Goal: Transaction & Acquisition: Register for event/course

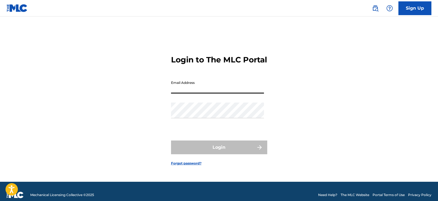
click at [198, 93] on input "Email Address" at bounding box center [217, 86] width 93 height 16
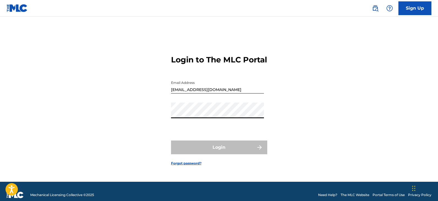
type input "[EMAIL_ADDRESS][DOMAIN_NAME]"
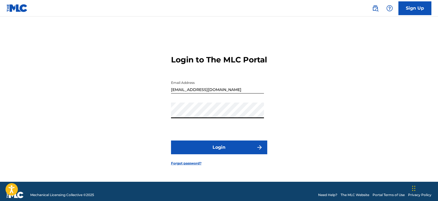
click at [210, 153] on button "Login" at bounding box center [219, 147] width 96 height 14
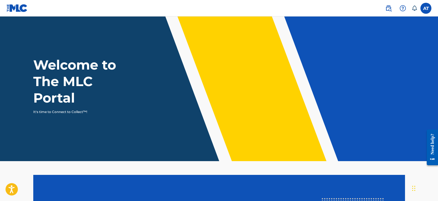
click at [427, 7] on label at bounding box center [425, 8] width 11 height 11
click at [426, 8] on input "AT [PERSON_NAME] [EMAIL_ADDRESS][DOMAIN_NAME] Notification Preferences Profile …" at bounding box center [426, 8] width 0 height 0
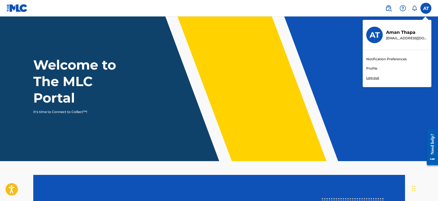
click at [369, 67] on link "Profile" at bounding box center [371, 68] width 11 height 5
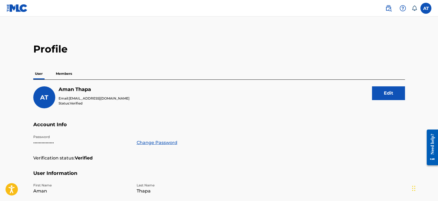
click at [59, 72] on p "Members" at bounding box center [64, 74] width 20 height 12
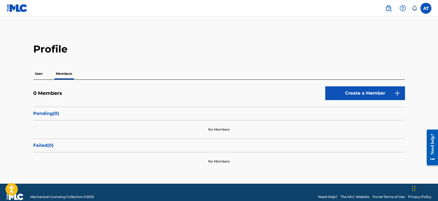
click at [427, 9] on label at bounding box center [425, 8] width 11 height 11
click at [426, 8] on input "AT [PERSON_NAME] [EMAIL_ADDRESS][DOMAIN_NAME] Notification Preferences Profile …" at bounding box center [426, 8] width 0 height 0
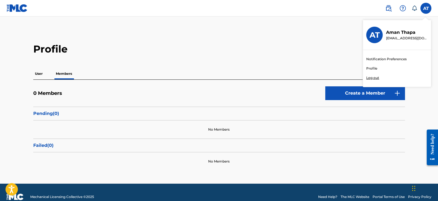
click at [370, 78] on p "Log out" at bounding box center [372, 77] width 13 height 5
click at [426, 8] on input "AT [PERSON_NAME] [EMAIL_ADDRESS][DOMAIN_NAME] Notification Preferences Profile …" at bounding box center [426, 8] width 0 height 0
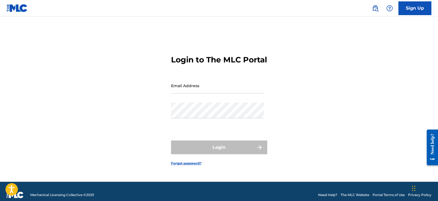
click at [413, 8] on link "Sign Up" at bounding box center [414, 8] width 33 height 14
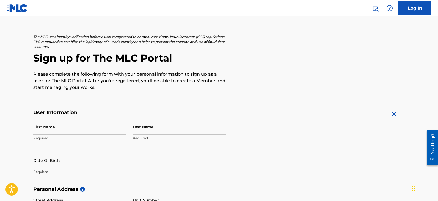
scroll to position [27, 0]
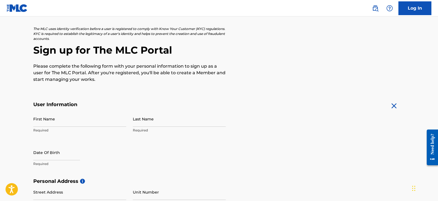
click at [64, 120] on input "First Name" at bounding box center [79, 119] width 93 height 16
type input "MOH"
type input "FAIZAN"
select select "7"
select select "2025"
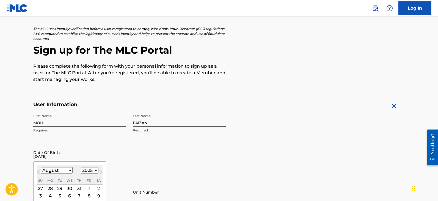
type input "[DATE]"
click at [86, 169] on select "1900 1901 1902 1903 1904 1905 1906 1907 1908 1909 1910 1911 1912 1913 1914 1915…" at bounding box center [90, 170] width 18 height 6
select select "1995"
click at [81, 167] on select "1900 1901 1902 1903 1904 1905 1906 1907 1908 1909 1910 1911 1912 1913 1914 1915…" at bounding box center [90, 170] width 18 height 6
click at [65, 171] on select "January February March April May June July August September October November De…" at bounding box center [57, 170] width 32 height 6
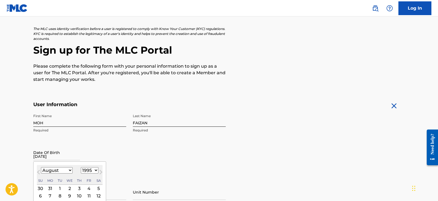
select select "0"
click at [41, 167] on select "January February March April May June July August September October November De…" at bounding box center [57, 170] width 32 height 6
click at [60, 196] on div "10" at bounding box center [60, 196] width 7 height 7
type input "[DATE]"
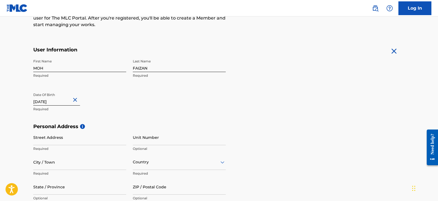
scroll to position [82, 0]
click at [60, 140] on input "Street Address" at bounding box center [79, 137] width 93 height 16
type input "FLAT NO 205 SECOND FLOOR ALMAS TOWAR"
type input "BURLINGTON CHAURAHA"
type input "LUCKNOW"
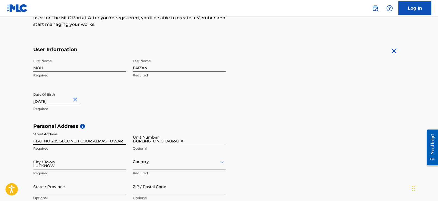
type input "[GEOGRAPHIC_DATA]"
type input "IN"
type input "226001"
type input "99184"
type input "82677"
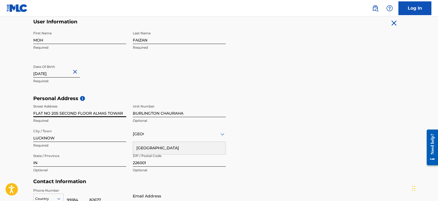
scroll to position [165, 0]
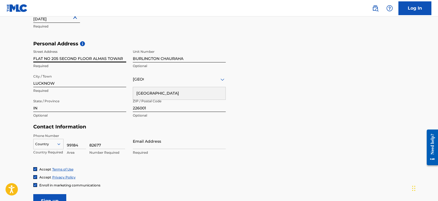
click at [147, 94] on div "[GEOGRAPHIC_DATA]" at bounding box center [179, 93] width 92 height 12
click at [150, 146] on input "Email Address" at bounding box center [179, 141] width 93 height 16
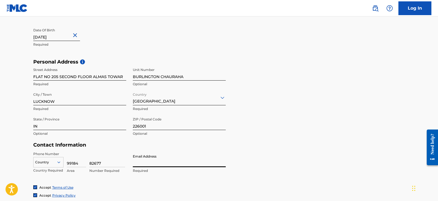
scroll to position [137, 0]
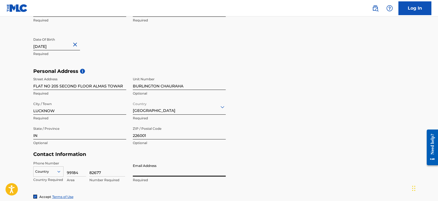
click at [418, 7] on link "Log In" at bounding box center [414, 8] width 33 height 14
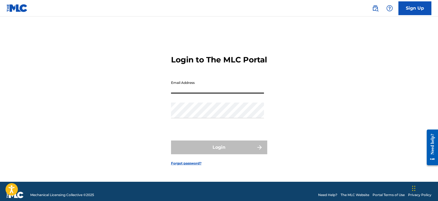
click at [194, 93] on input "Email Address" at bounding box center [217, 86] width 93 height 16
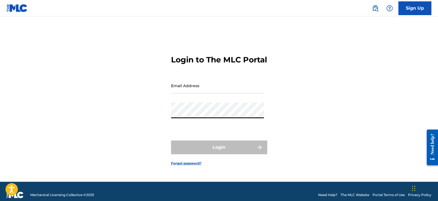
type input "[EMAIL_ADDRESS][DOMAIN_NAME]"
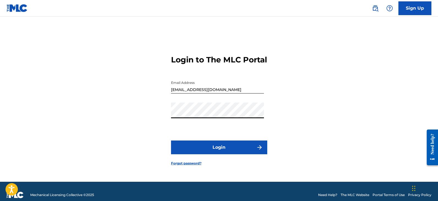
click at [200, 150] on button "Login" at bounding box center [219, 147] width 96 height 14
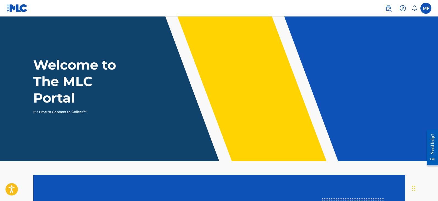
click at [424, 9] on label at bounding box center [425, 8] width 11 height 11
click at [426, 8] on input "MF [PERSON_NAME] [EMAIL_ADDRESS][DOMAIN_NAME] Notification Preferences Profile …" at bounding box center [426, 8] width 0 height 0
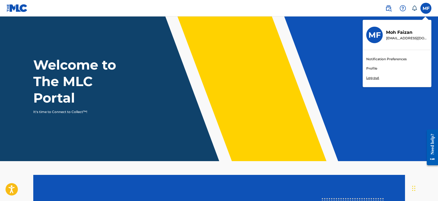
click at [370, 67] on link "Profile" at bounding box center [371, 68] width 11 height 5
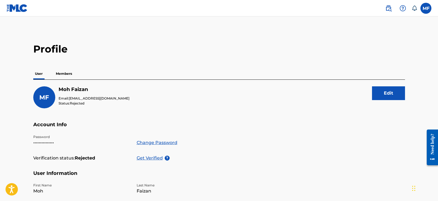
click at [67, 71] on p "Members" at bounding box center [64, 74] width 20 height 12
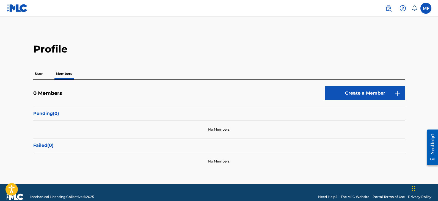
click at [352, 94] on button "Create a Member" at bounding box center [365, 93] width 80 height 14
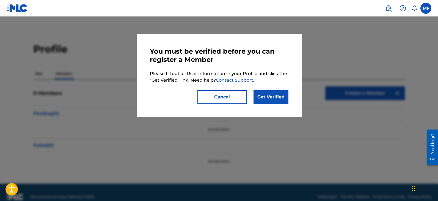
click at [271, 98] on link "Get Verified" at bounding box center [270, 97] width 35 height 14
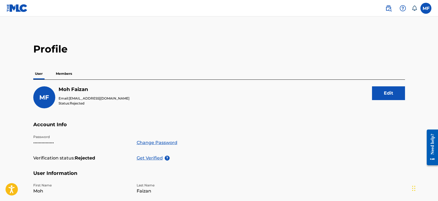
click at [151, 159] on p "Get Verified" at bounding box center [151, 158] width 28 height 7
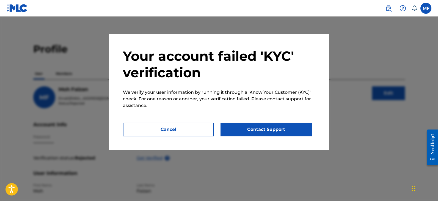
click at [260, 130] on button "Contact Support" at bounding box center [266, 130] width 91 height 14
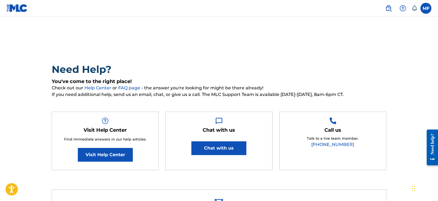
click at [214, 146] on button "Chat with us" at bounding box center [218, 148] width 55 height 14
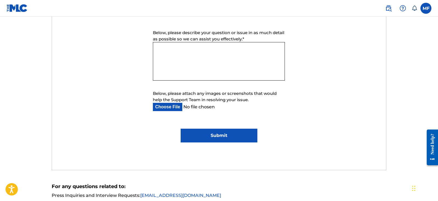
scroll to position [192, 0]
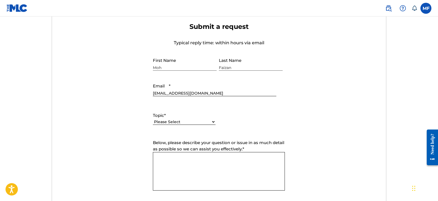
click at [209, 122] on select "Please Select I need help with my account I need help with managing my catalog …" at bounding box center [184, 122] width 63 height 6
click at [128, 94] on form "Submit a request Typical reply time: within hours via email First Name Moh Last…" at bounding box center [219, 138] width 334 height 230
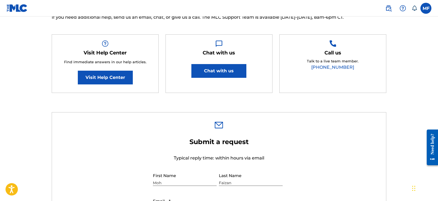
scroll to position [0, 0]
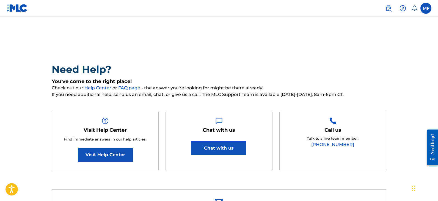
click at [389, 7] on img at bounding box center [388, 8] width 7 height 7
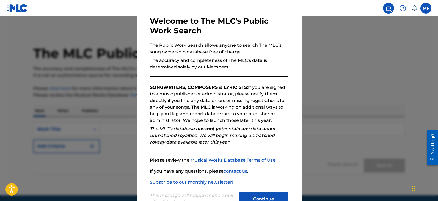
scroll to position [51, 0]
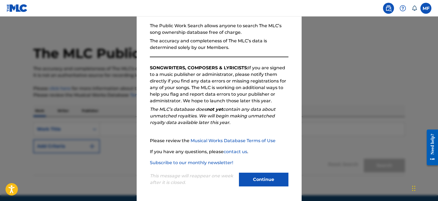
click at [266, 183] on button "Continue" at bounding box center [263, 180] width 49 height 14
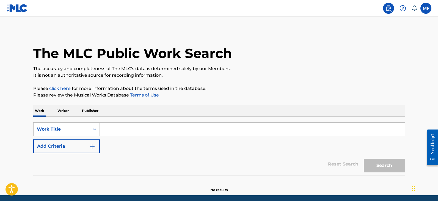
click at [65, 110] on p "Writer" at bounding box center [63, 111] width 15 height 12
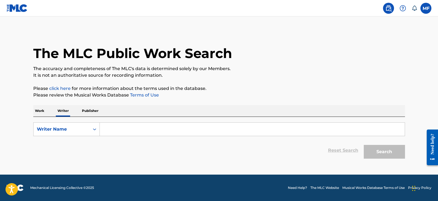
click at [90, 114] on p "Publisher" at bounding box center [90, 111] width 20 height 12
click at [115, 129] on input "Search Form" at bounding box center [252, 129] width 305 height 13
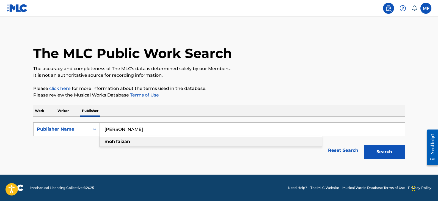
type input "[PERSON_NAME]"
click at [111, 144] on strong "moh" at bounding box center [109, 141] width 10 height 5
click at [388, 153] on button "Search" at bounding box center [384, 152] width 41 height 14
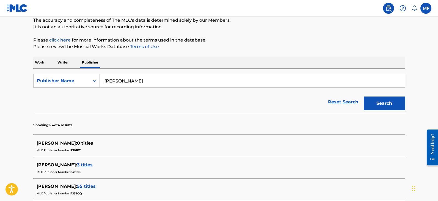
scroll to position [27, 0]
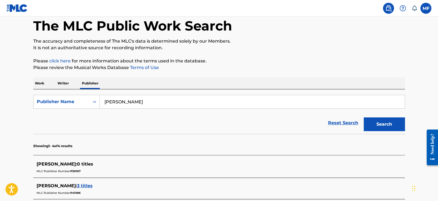
click at [64, 83] on p "Writer" at bounding box center [63, 84] width 15 height 12
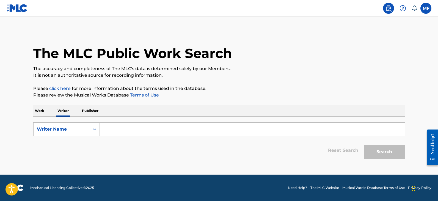
click at [114, 126] on input "Search Form" at bounding box center [252, 129] width 305 height 13
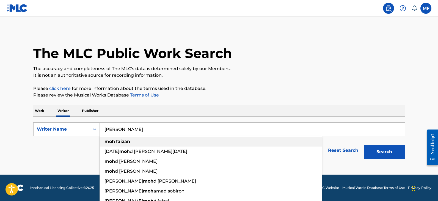
type input "[PERSON_NAME]"
click at [123, 140] on strong "faizan" at bounding box center [123, 141] width 14 height 5
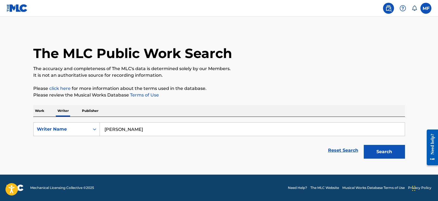
click at [383, 151] on button "Search" at bounding box center [384, 152] width 41 height 14
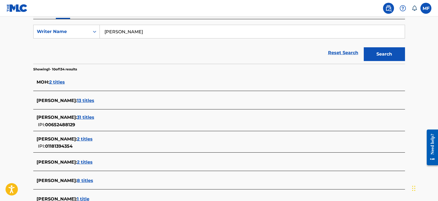
scroll to position [110, 0]
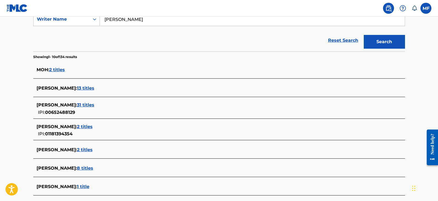
click at [79, 125] on span "2 titles" at bounding box center [85, 126] width 16 height 5
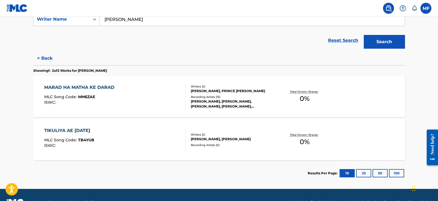
click at [132, 95] on div "MARAD HA MATHA KE DARAD MLC Song Code : MH6ZAE ISWC :" at bounding box center [114, 96] width 141 height 25
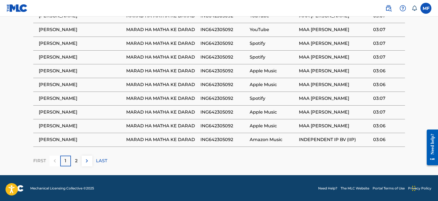
scroll to position [334, 0]
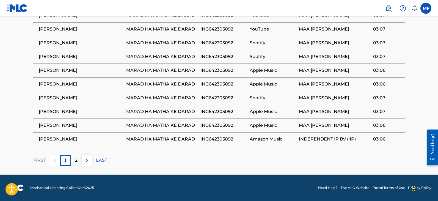
click at [76, 161] on p "2" at bounding box center [76, 160] width 2 height 7
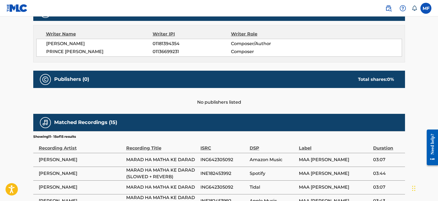
scroll to position [266, 0]
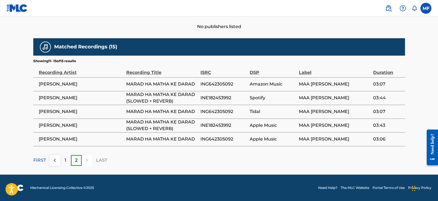
click at [67, 159] on div "1" at bounding box center [65, 160] width 11 height 11
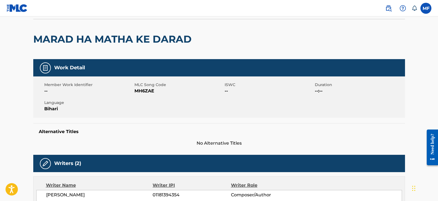
scroll to position [0, 0]
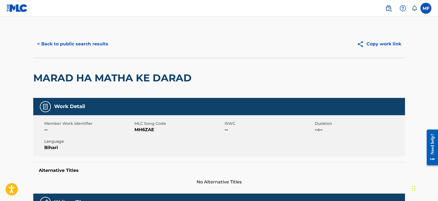
click at [40, 44] on button "< Back to public search results" at bounding box center [72, 44] width 79 height 14
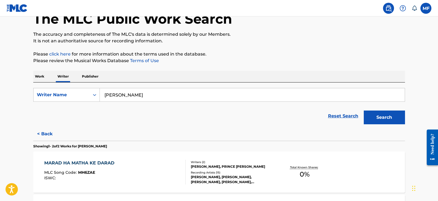
scroll to position [61, 0]
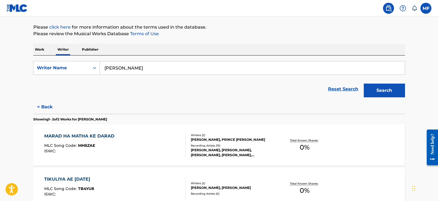
click at [68, 179] on div "TIKULIYA AE [DATE]" at bounding box center [69, 179] width 50 height 7
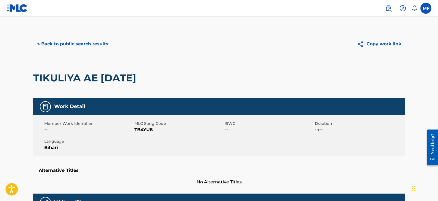
click at [62, 42] on button "< Back to public search results" at bounding box center [72, 44] width 79 height 14
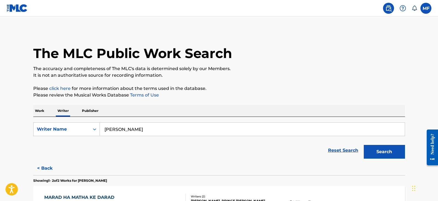
click at [390, 7] on img at bounding box center [388, 8] width 7 height 7
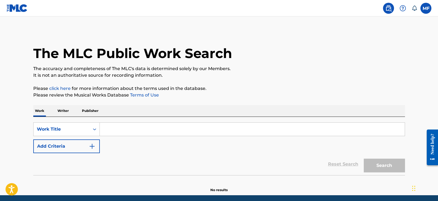
click at [428, 10] on label at bounding box center [425, 8] width 11 height 11
click at [426, 8] on input "MF [PERSON_NAME] [EMAIL_ADDRESS][DOMAIN_NAME] Notification Preferences Profile …" at bounding box center [426, 8] width 0 height 0
click at [18, 10] on img at bounding box center [17, 8] width 21 height 8
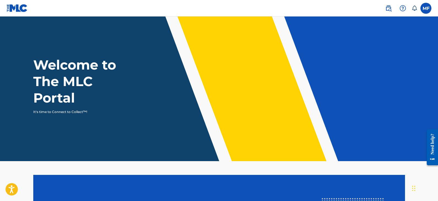
click at [427, 8] on label at bounding box center [425, 8] width 11 height 11
click at [426, 8] on input "MF [PERSON_NAME] [EMAIL_ADDRESS][DOMAIN_NAME] Notification Preferences Profile …" at bounding box center [426, 8] width 0 height 0
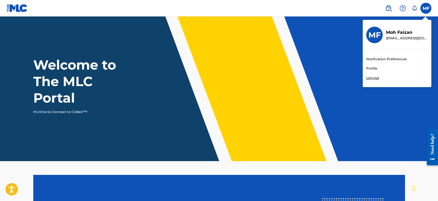
click at [369, 67] on link "Profile" at bounding box center [371, 68] width 11 height 5
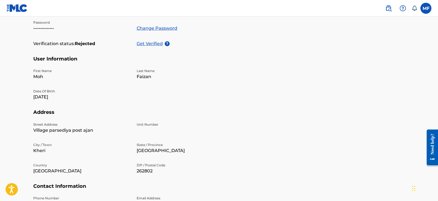
scroll to position [87, 0]
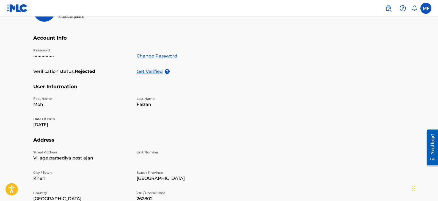
click at [427, 8] on label at bounding box center [425, 8] width 11 height 11
click at [426, 8] on input "MF [PERSON_NAME] [EMAIL_ADDRESS][DOMAIN_NAME] Notification Preferences Profile …" at bounding box center [426, 8] width 0 height 0
click at [269, 91] on h5 "User Information" at bounding box center [219, 90] width 372 height 13
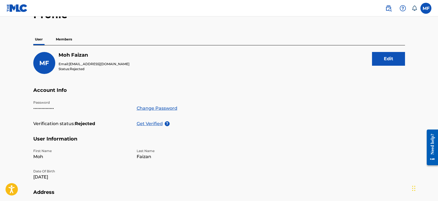
scroll to position [32, 0]
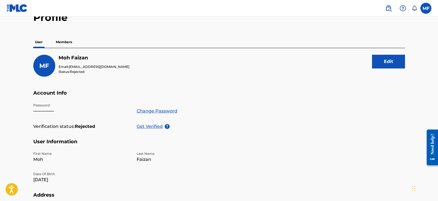
click at [62, 39] on p "Members" at bounding box center [64, 42] width 20 height 12
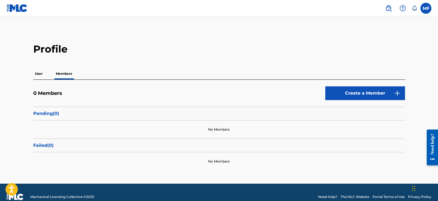
click at [353, 93] on button "Create a Member" at bounding box center [365, 93] width 80 height 14
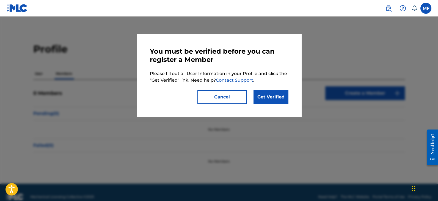
click at [267, 99] on link "Get Verified" at bounding box center [270, 97] width 35 height 14
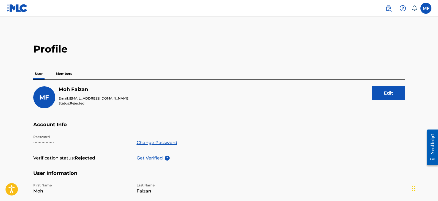
click at [428, 9] on label at bounding box center [425, 8] width 11 height 11
click at [426, 8] on input "MF [PERSON_NAME] [EMAIL_ADDRESS][DOMAIN_NAME] Notification Preferences Profile …" at bounding box center [426, 8] width 0 height 0
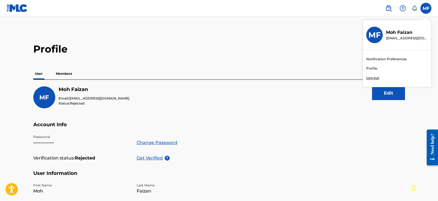
click at [372, 67] on link "Profile" at bounding box center [371, 68] width 11 height 5
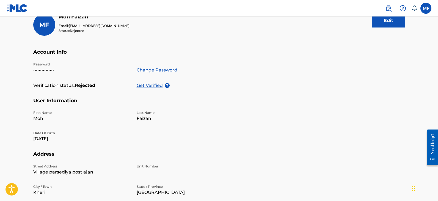
scroll to position [27, 0]
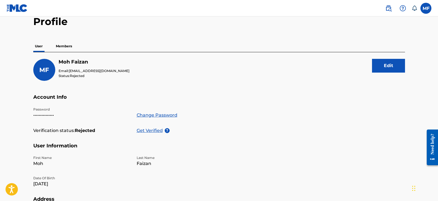
click at [65, 46] on p "Members" at bounding box center [64, 46] width 20 height 12
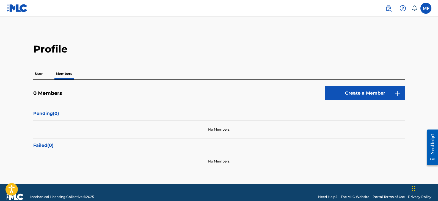
click at [40, 74] on p "User" at bounding box center [38, 74] width 11 height 12
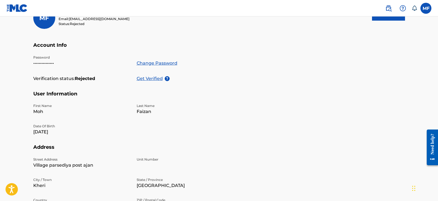
scroll to position [82, 0]
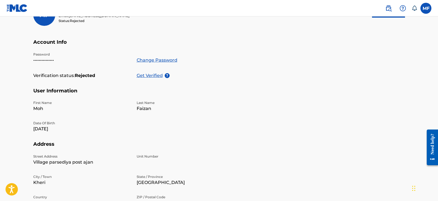
click at [49, 22] on div "MF" at bounding box center [44, 15] width 22 height 22
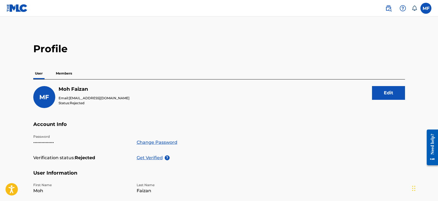
scroll to position [0, 0]
click at [427, 12] on label at bounding box center [425, 8] width 11 height 11
click at [426, 8] on input "MF [PERSON_NAME] [EMAIL_ADDRESS][DOMAIN_NAME] Notification Preferences Profile …" at bounding box center [426, 8] width 0 height 0
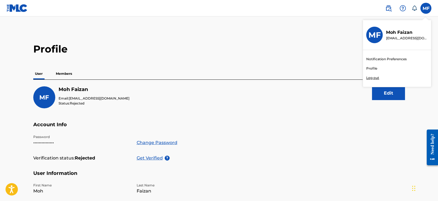
click at [373, 78] on p "Log out" at bounding box center [372, 77] width 13 height 5
click at [426, 8] on input "MF [PERSON_NAME] [EMAIL_ADDRESS][DOMAIN_NAME] Notification Preferences Profile …" at bounding box center [426, 8] width 0 height 0
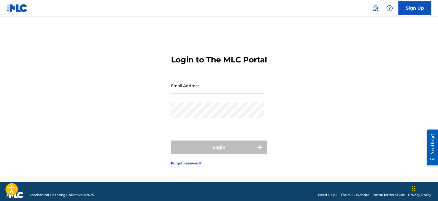
click at [195, 93] on input "Email Address" at bounding box center [217, 86] width 93 height 16
type input "[EMAIL_ADDRESS][DOMAIN_NAME]"
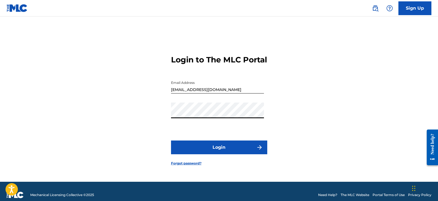
click at [180, 152] on button "Login" at bounding box center [219, 147] width 96 height 14
click at [415, 9] on link "Sign Up" at bounding box center [414, 8] width 33 height 14
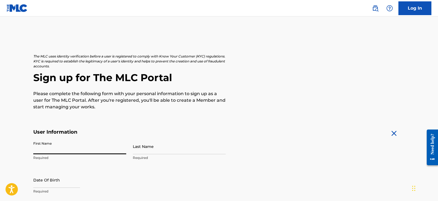
click at [47, 148] on input "First Name" at bounding box center [79, 147] width 93 height 16
type input "MOH"
type input "FAIZAN"
type input "FLAT NO 205 SECOND FLOOR ALMAS TOWAR"
type input "BURLINGTON CHAURAHA"
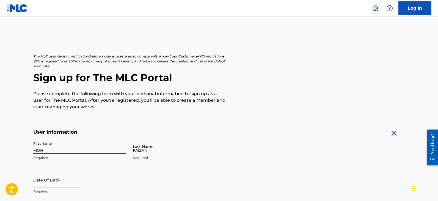
type input "LUCKNOW"
type input "[GEOGRAPHIC_DATA]"
type input "IN"
type input "226001"
type input "99184"
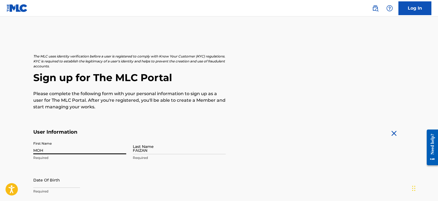
type input "82677"
type input "[EMAIL_ADDRESS][DOMAIN_NAME]"
type input "M"
type input "v"
type input "VIPIN"
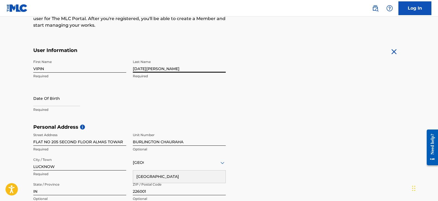
scroll to position [82, 0]
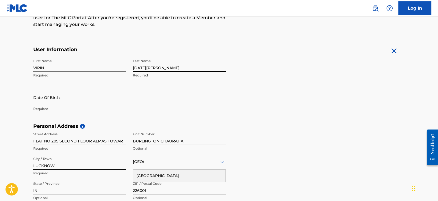
type input "[DATE][PERSON_NAME]"
click at [48, 101] on input "text" at bounding box center [56, 98] width 47 height 16
select select "7"
select select "2025"
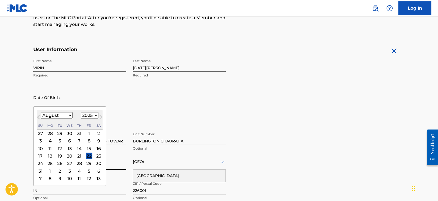
click at [100, 117] on span "Next Month" at bounding box center [100, 118] width 0 height 8
select select "8"
click at [95, 115] on select "1900 1901 1902 1903 1904 1905 1906 1907 1908 1909 1910 1911 1912 1913 1914 1915…" at bounding box center [90, 115] width 18 height 6
select select "2000"
click at [81, 112] on select "1900 1901 1902 1903 1904 1905 1906 1907 1908 1909 1910 1911 1912 1913 1914 1915…" at bounding box center [90, 115] width 18 height 6
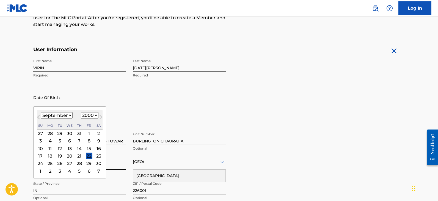
click at [64, 113] on select "January February March April May June July August September October November De…" at bounding box center [57, 115] width 32 height 6
select select "0"
click at [41, 112] on select "January February March April May June July August September October November De…" at bounding box center [57, 115] width 32 height 6
click at [134, 110] on div "First Name VIPIN Required Last Name [DATE][PERSON_NAME] Required Date Of Birth …" at bounding box center [129, 89] width 192 height 67
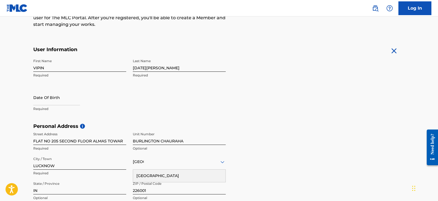
click at [44, 99] on input "text" at bounding box center [56, 98] width 47 height 16
select select "7"
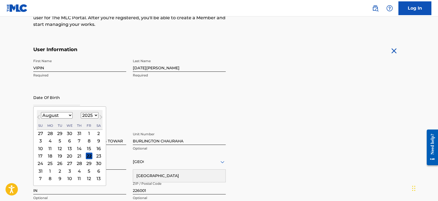
click at [89, 114] on select "1900 1901 1902 1903 1904 1905 1906 1907 1908 1909 1910 1911 1912 1913 1914 1915…" at bounding box center [90, 115] width 18 height 6
select select "1995"
click at [81, 112] on select "1900 1901 1902 1903 1904 1905 1906 1907 1908 1909 1910 1911 1912 1913 1914 1915…" at bounding box center [90, 115] width 18 height 6
click at [69, 116] on select "January February March April May June July August September October November De…" at bounding box center [57, 115] width 32 height 6
select select "0"
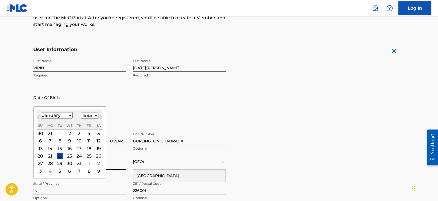
click at [41, 112] on select "January February March April May June July August September October November De…" at bounding box center [57, 115] width 32 height 6
click at [62, 139] on div "10" at bounding box center [60, 141] width 7 height 7
type input "[DATE]"
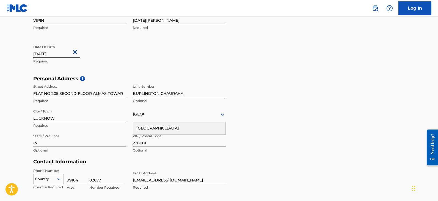
scroll to position [192, 0]
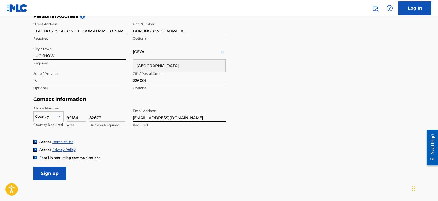
click at [142, 62] on div "[GEOGRAPHIC_DATA]" at bounding box center [179, 66] width 92 height 12
click at [56, 173] on input "Sign up" at bounding box center [49, 174] width 33 height 14
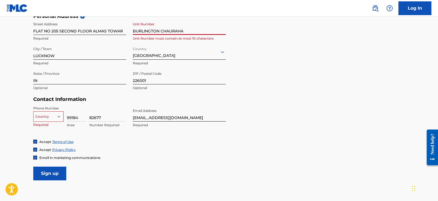
drag, startPoint x: 197, startPoint y: 34, endPoint x: 159, endPoint y: 34, distance: 37.1
click at [159, 34] on input "BURLINGTON CHAURAHA" at bounding box center [179, 27] width 93 height 16
type input "[GEOGRAPHIC_DATA]"
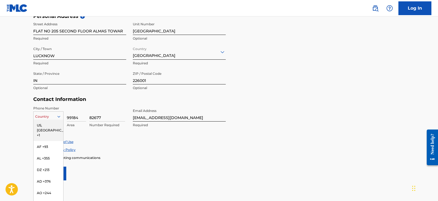
click at [49, 118] on div "216 results available. Use Up and Down to choose options, press Enter to select…" at bounding box center [48, 115] width 30 height 8
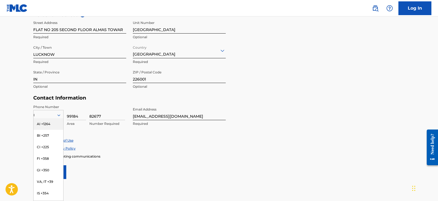
type input "IN"
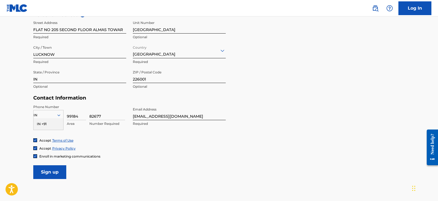
click at [44, 124] on div "IN +91" at bounding box center [49, 124] width 30 height 12
drag, startPoint x: 105, startPoint y: 115, endPoint x: 89, endPoint y: 117, distance: 16.0
click at [89, 117] on input "82677" at bounding box center [107, 112] width 36 height 16
type input "9918482677"
drag, startPoint x: 79, startPoint y: 117, endPoint x: 62, endPoint y: 117, distance: 16.5
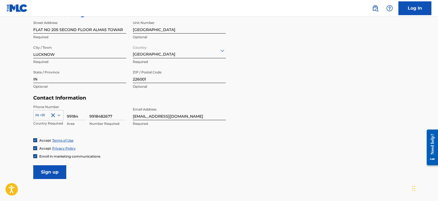
click at [62, 117] on div "IN +91 Country Required 99184 Area 9918482677 Number Required" at bounding box center [79, 116] width 93 height 25
type input "91"
click at [172, 149] on div "Accept Privacy Policy" at bounding box center [219, 148] width 372 height 5
click at [46, 172] on input "Sign up" at bounding box center [49, 172] width 33 height 14
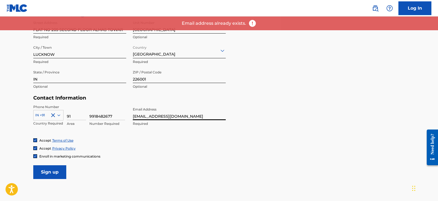
drag, startPoint x: 197, startPoint y: 115, endPoint x: 121, endPoint y: 121, distance: 75.8
click at [121, 121] on div "Phone Number IN +91 Country Required 91 Area 9918482677 Number Required Email A…" at bounding box center [129, 121] width 192 height 34
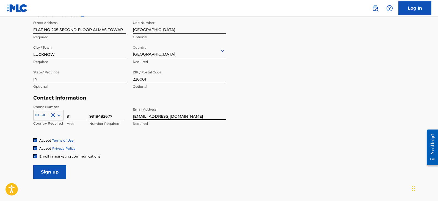
type input "[EMAIL_ADDRESS][DOMAIN_NAME]"
click at [44, 170] on input "Sign up" at bounding box center [49, 172] width 33 height 14
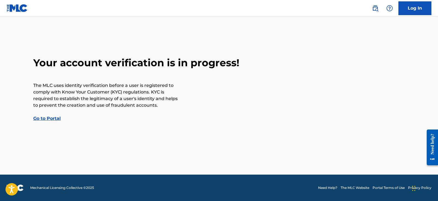
click at [46, 117] on link "Go to Portal" at bounding box center [46, 118] width 27 height 5
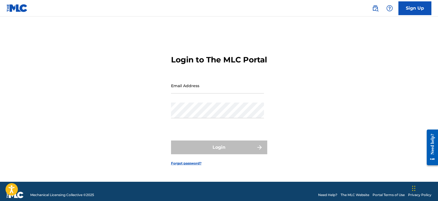
click at [197, 93] on input "Email Address" at bounding box center [217, 86] width 93 height 16
type input "[EMAIL_ADDRESS][DOMAIN_NAME]"
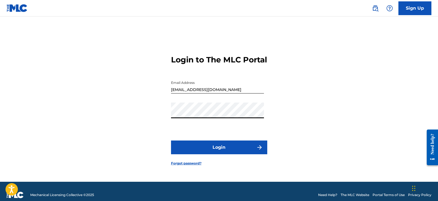
click at [188, 150] on button "Login" at bounding box center [219, 147] width 96 height 14
